Goal: Information Seeking & Learning: Learn about a topic

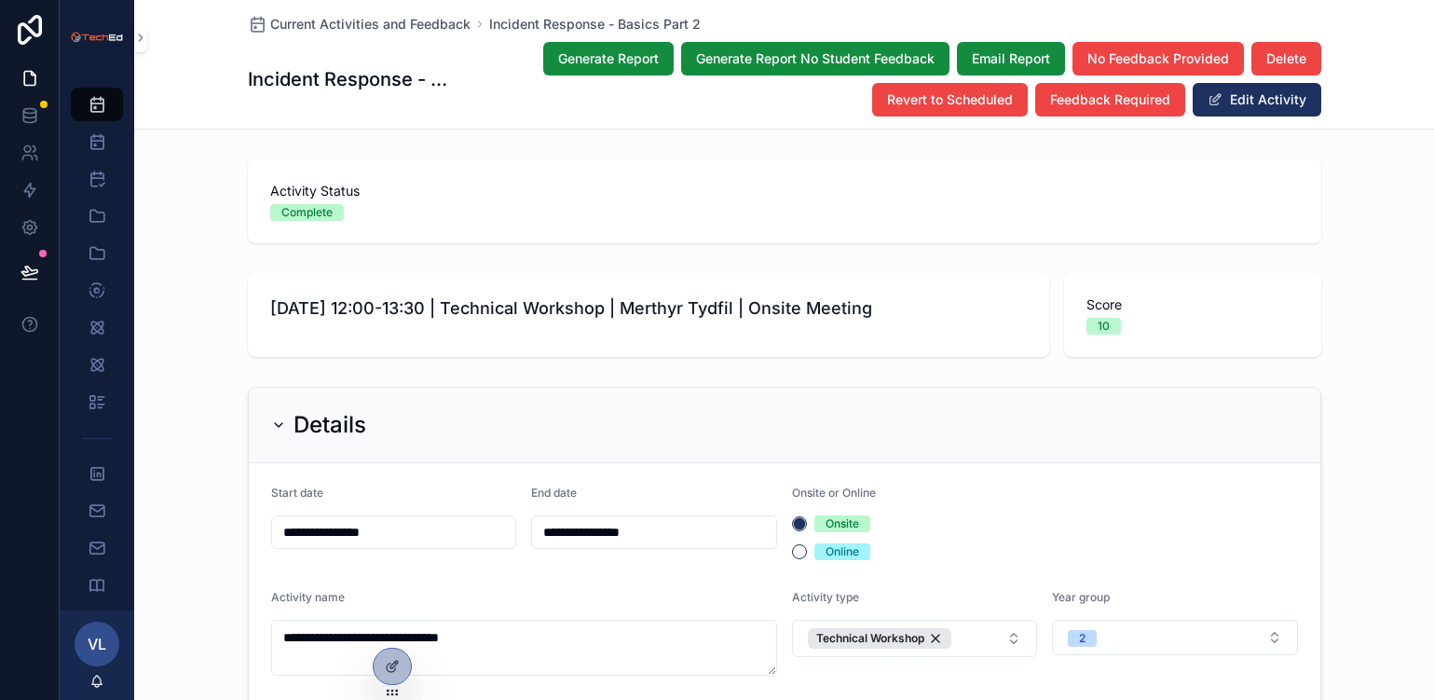
scroll to position [2978, 0]
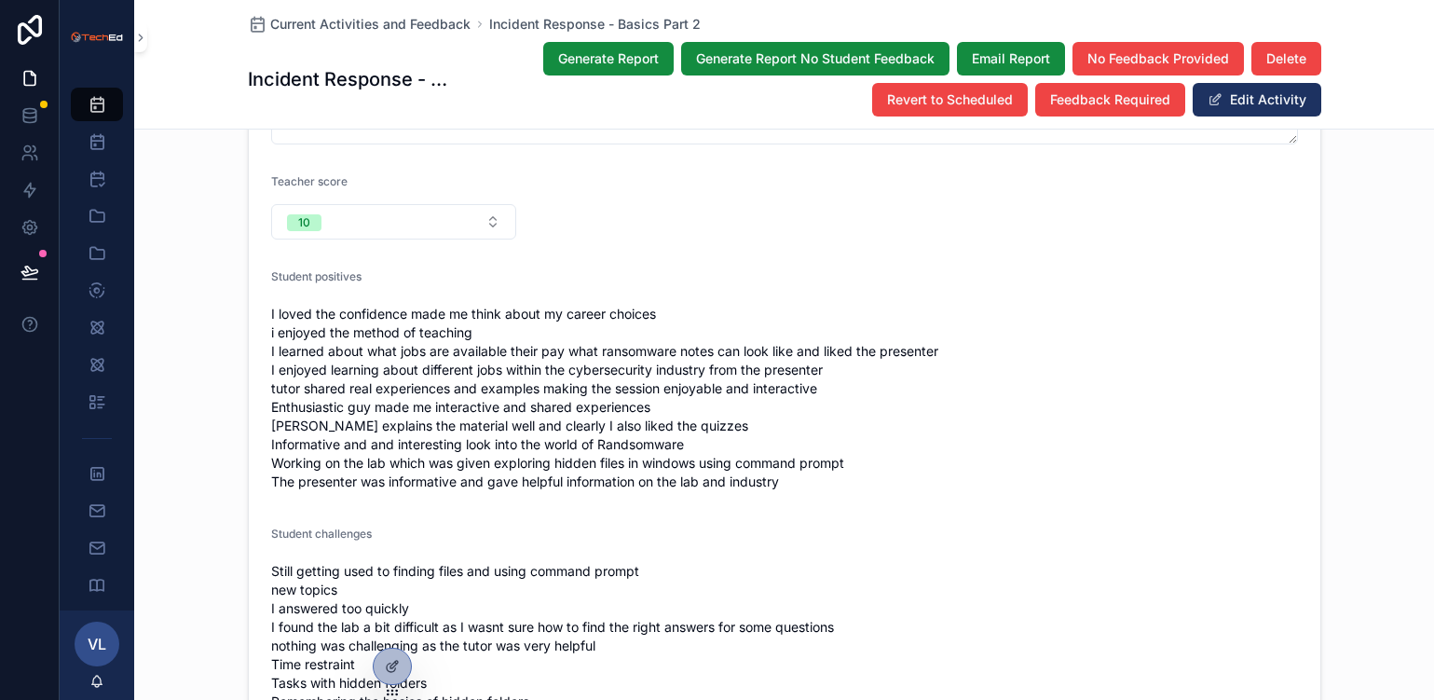
click at [338, 18] on span "Current Activities and Feedback" at bounding box center [370, 24] width 200 height 19
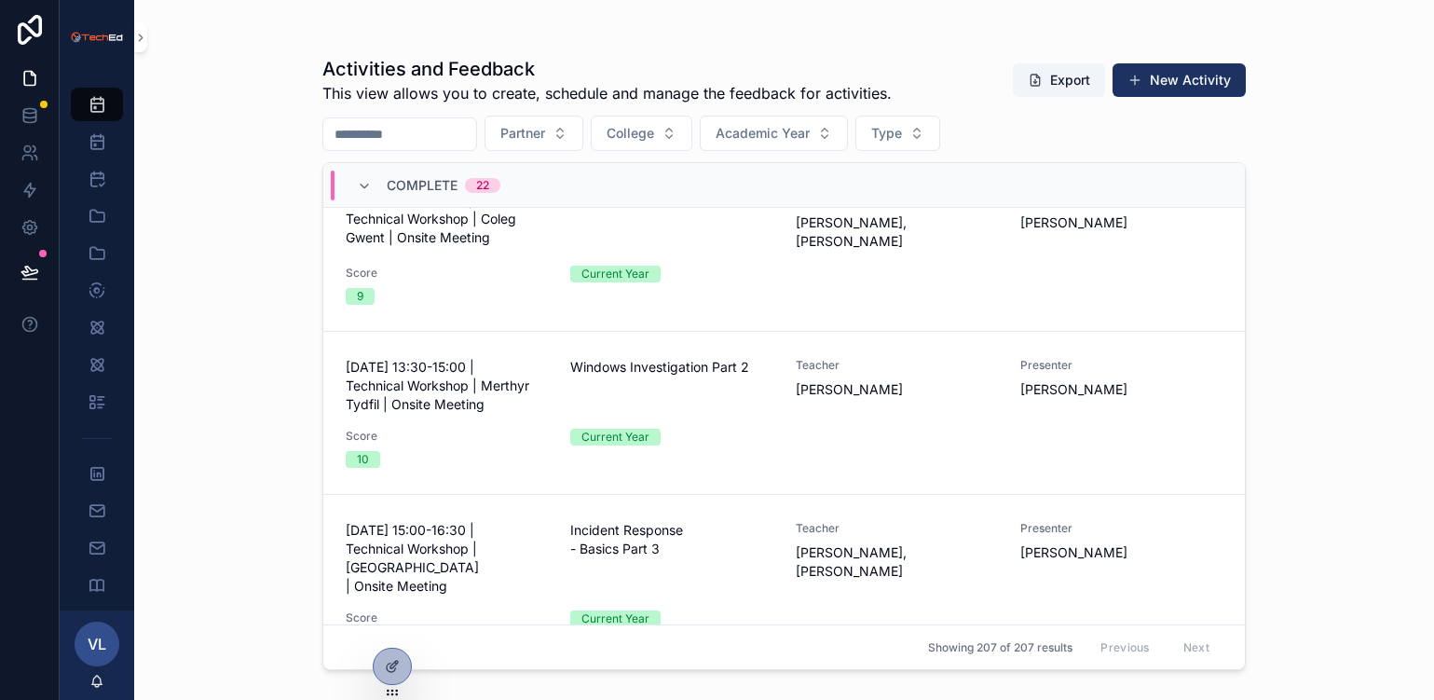
scroll to position [3017, 0]
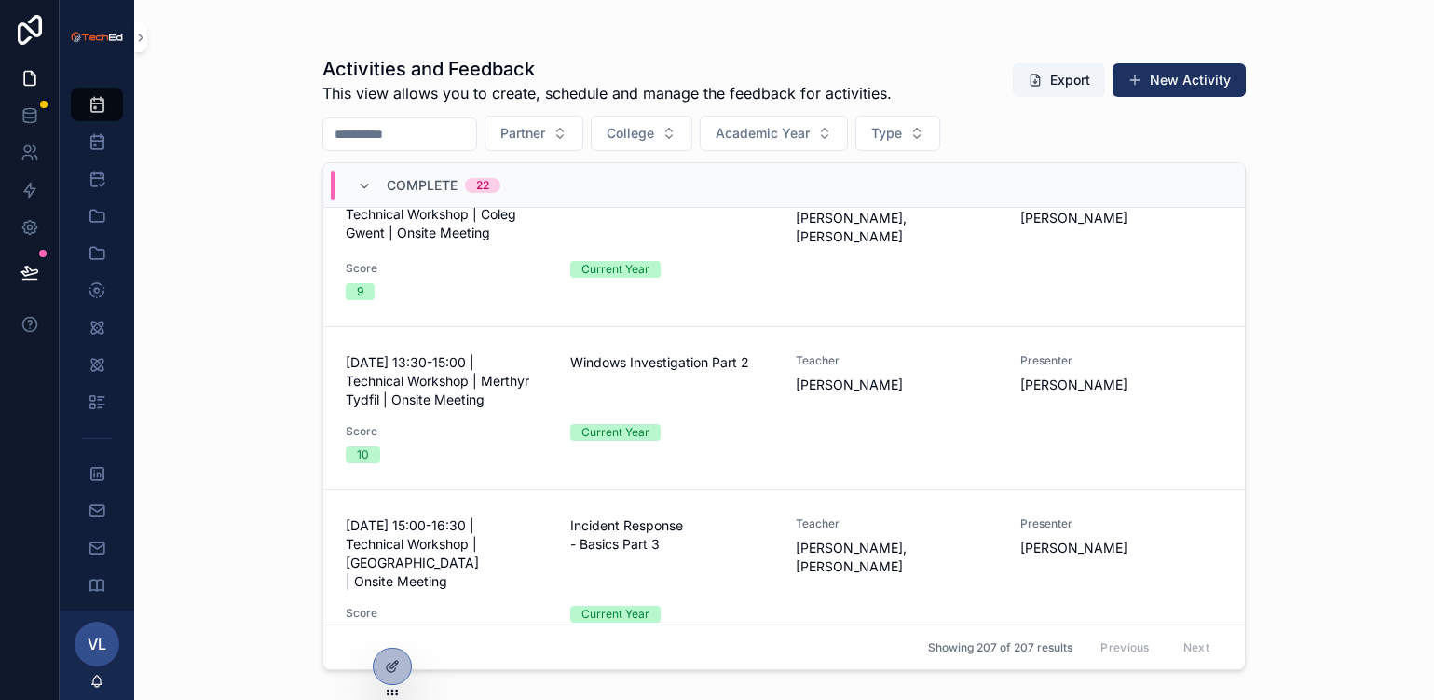
click at [468, 516] on span "[DATE] 15:00-16:30 | Technical Workshop | [GEOGRAPHIC_DATA] | Onsite Meeting" at bounding box center [447, 553] width 202 height 75
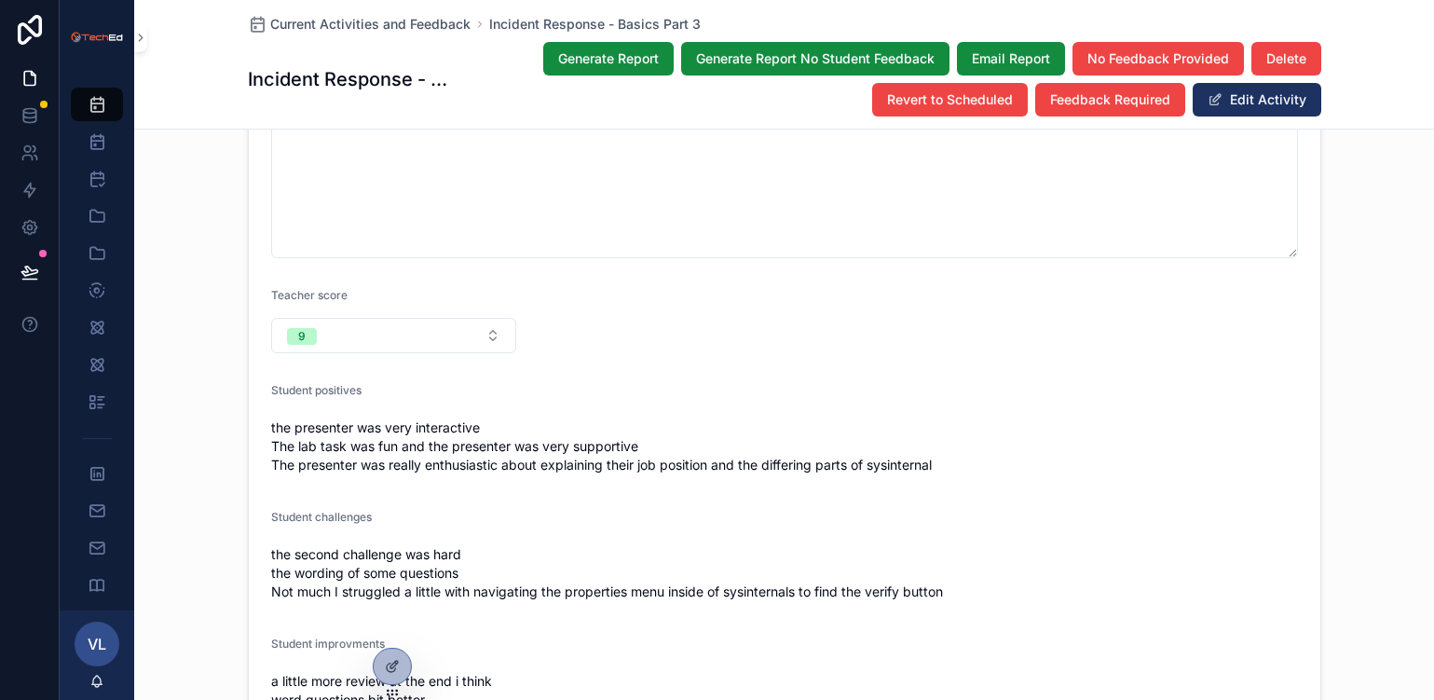
scroll to position [3282, 0]
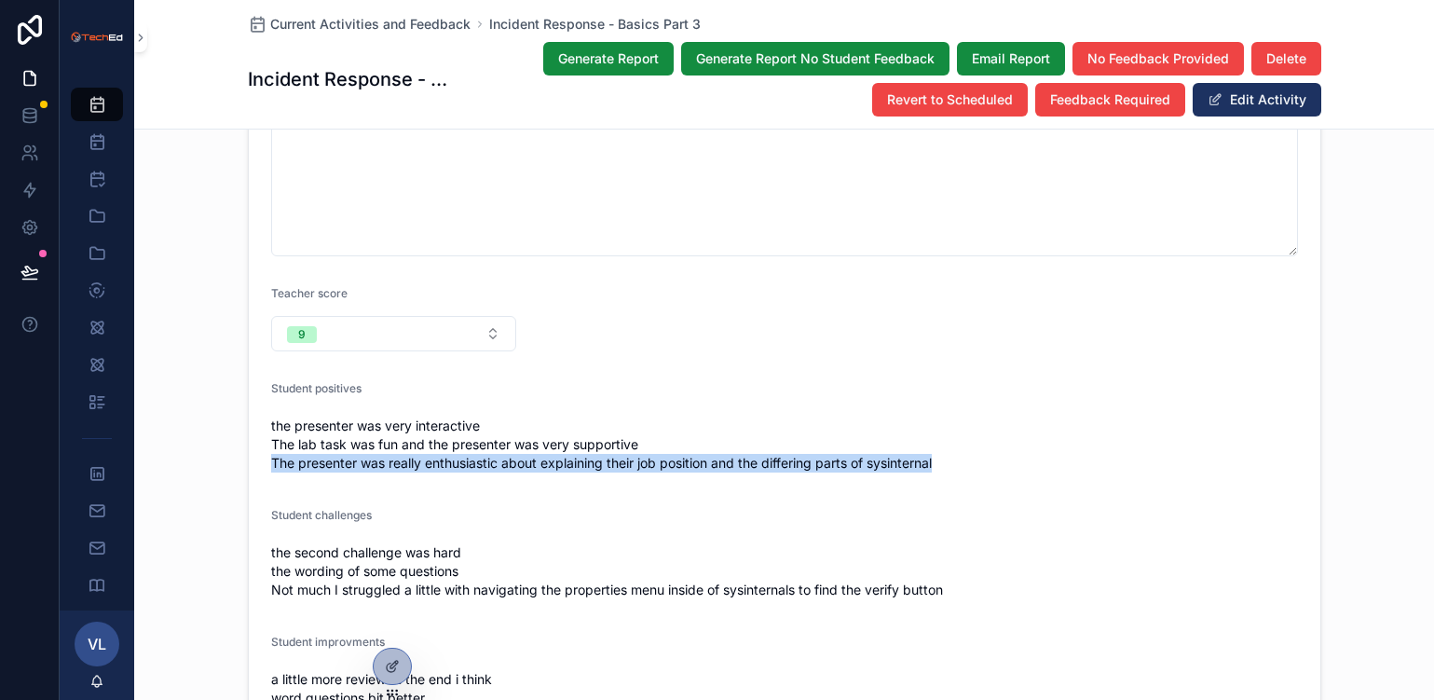
drag, startPoint x: 949, startPoint y: 430, endPoint x: 262, endPoint y: 417, distance: 687.6
copy span "The presenter was really enthusiastic about explaining their job position and t…"
